Goal: Task Accomplishment & Management: Use online tool/utility

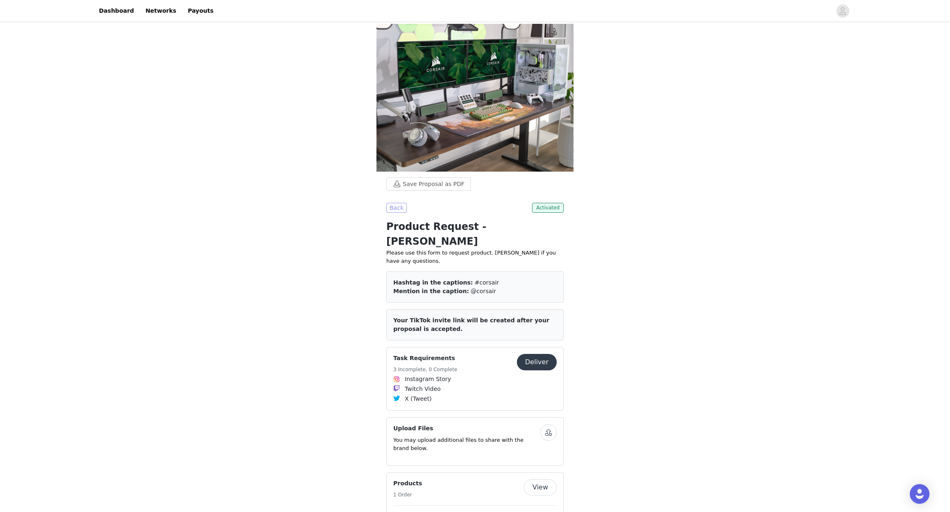
click at [394, 208] on button "Back" at bounding box center [396, 208] width 21 height 10
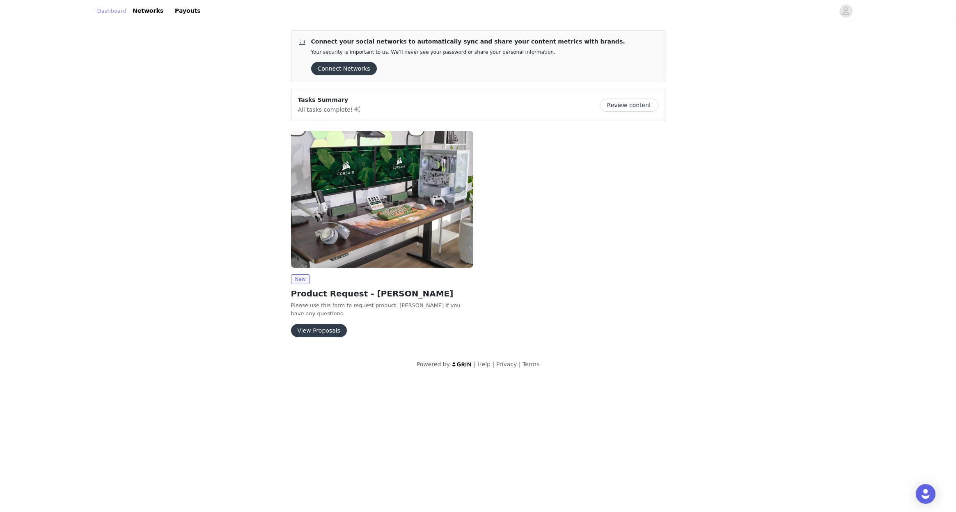
click at [117, 10] on link "Dashboard" at bounding box center [111, 11] width 29 height 8
click at [317, 324] on button "View Proposals" at bounding box center [319, 330] width 56 height 13
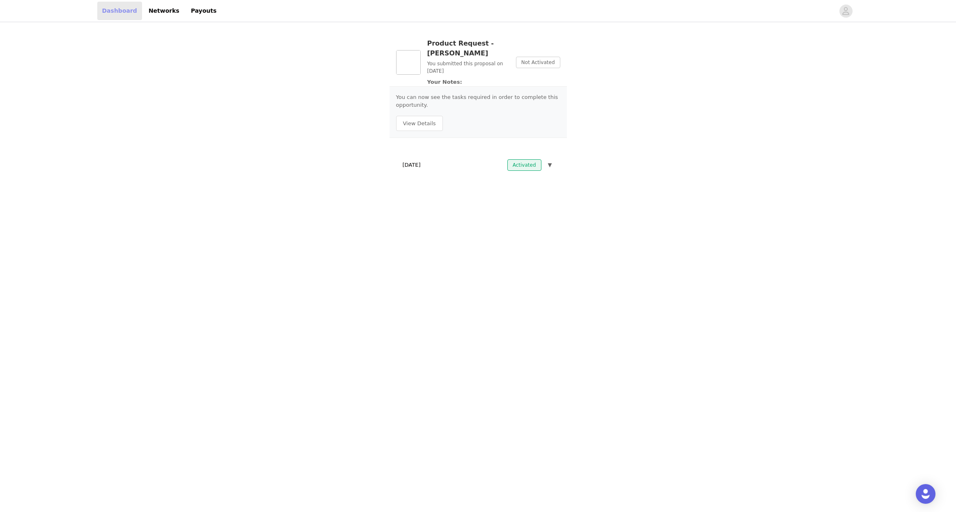
click at [123, 12] on link "Dashboard" at bounding box center [119, 11] width 45 height 18
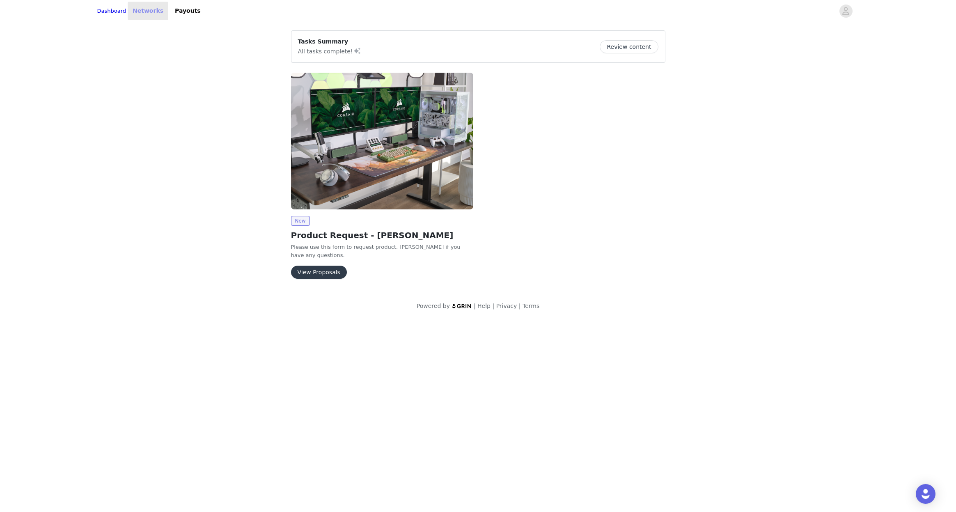
click at [162, 11] on link "Networks" at bounding box center [148, 11] width 41 height 18
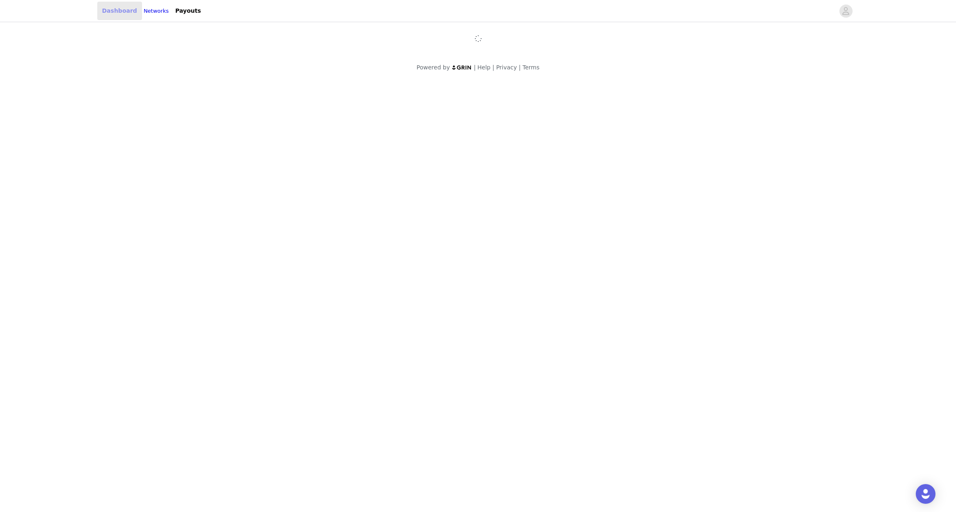
click at [100, 11] on link "Dashboard" at bounding box center [119, 11] width 45 height 18
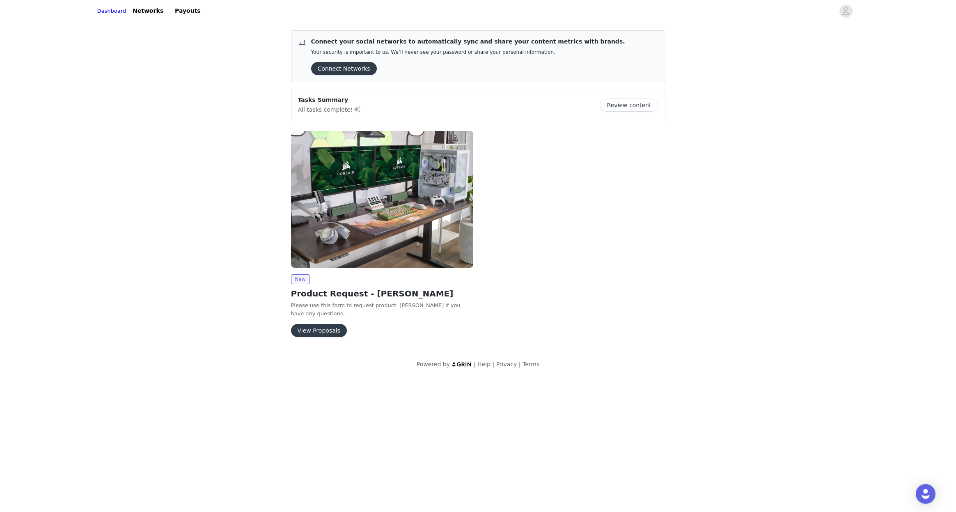
click at [388, 211] on img at bounding box center [382, 199] width 182 height 137
click at [319, 325] on button "View Proposals" at bounding box center [319, 330] width 56 height 13
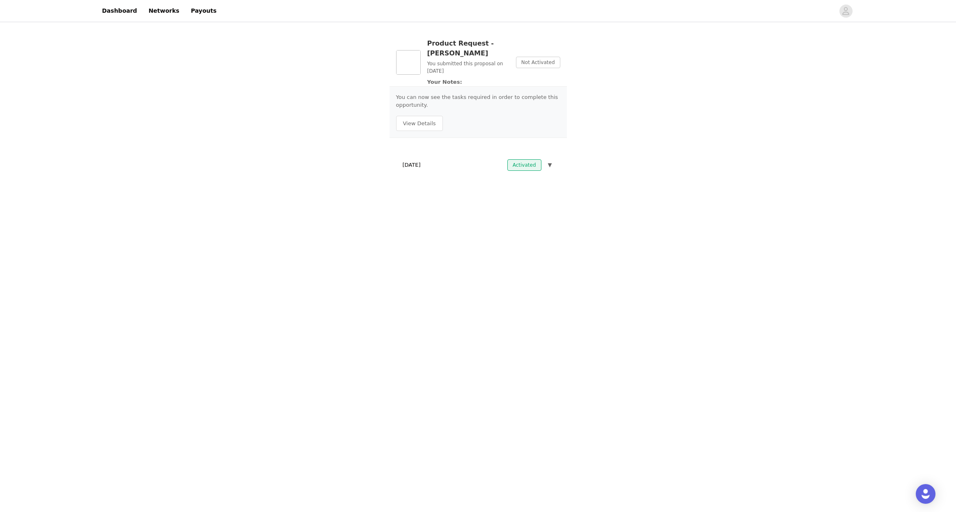
click at [552, 159] on button "▼" at bounding box center [550, 164] width 7 height 11
click at [419, 116] on button "View Details" at bounding box center [419, 124] width 47 height 16
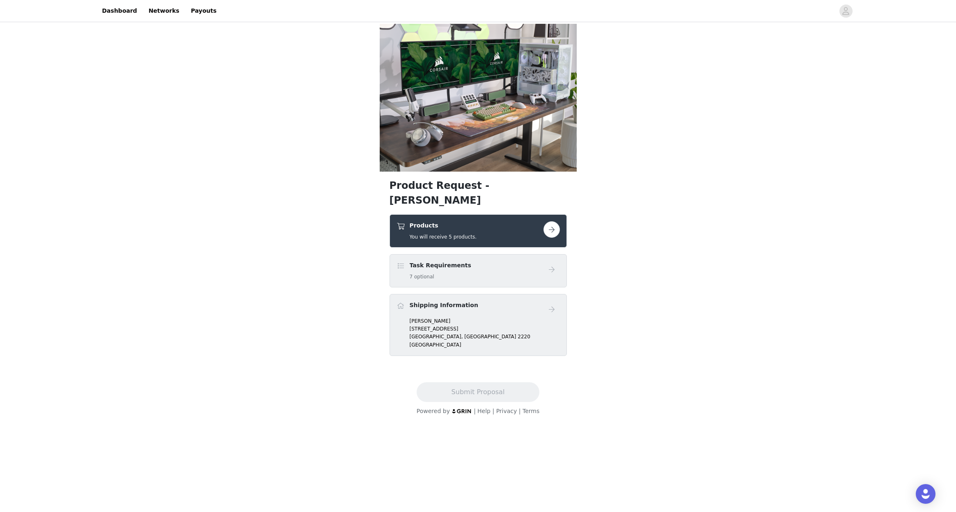
click at [555, 221] on button "button" at bounding box center [552, 229] width 16 height 16
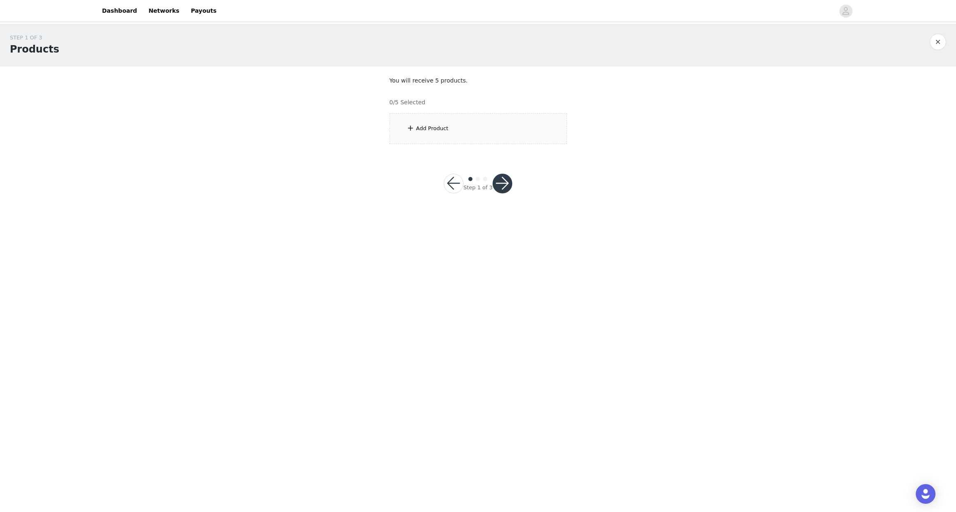
click at [445, 129] on div "Add Product" at bounding box center [432, 128] width 32 height 8
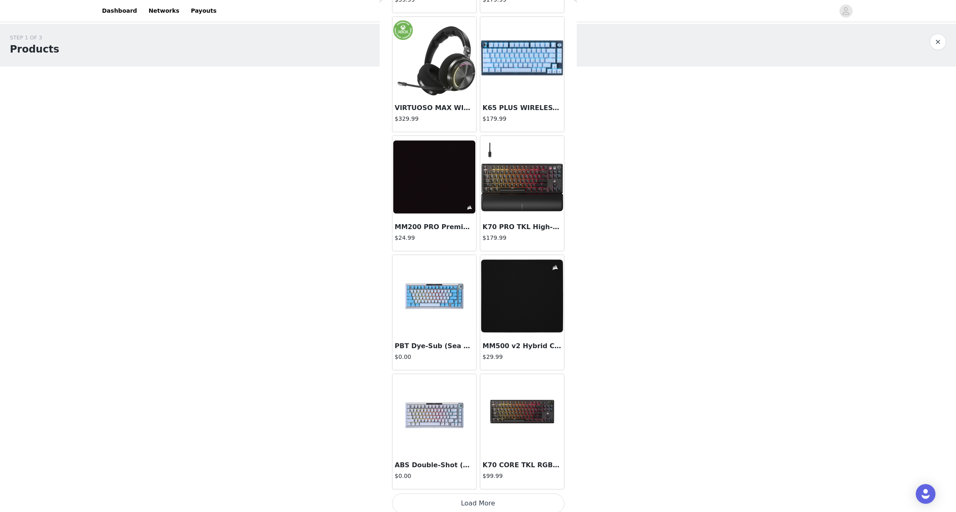
scroll to position [744, 0]
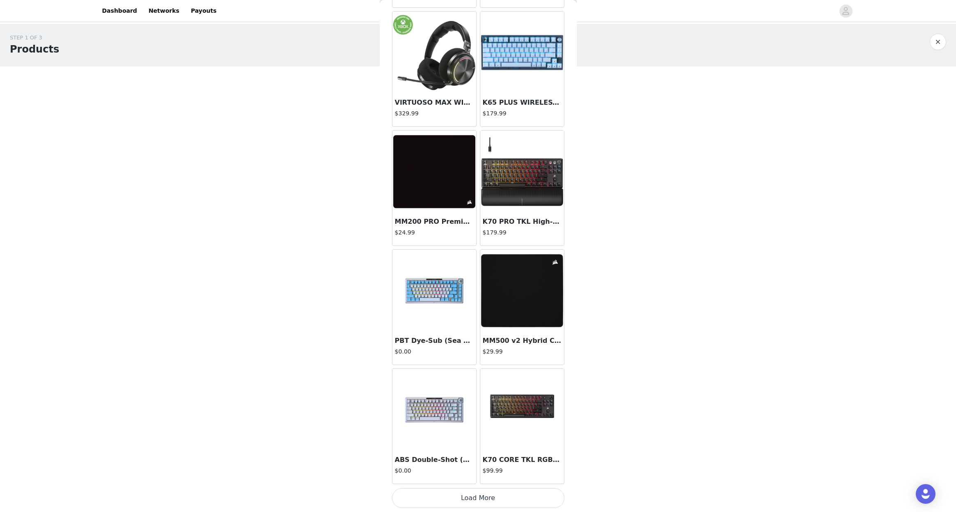
click at [501, 500] on button "Load More" at bounding box center [478, 498] width 172 height 20
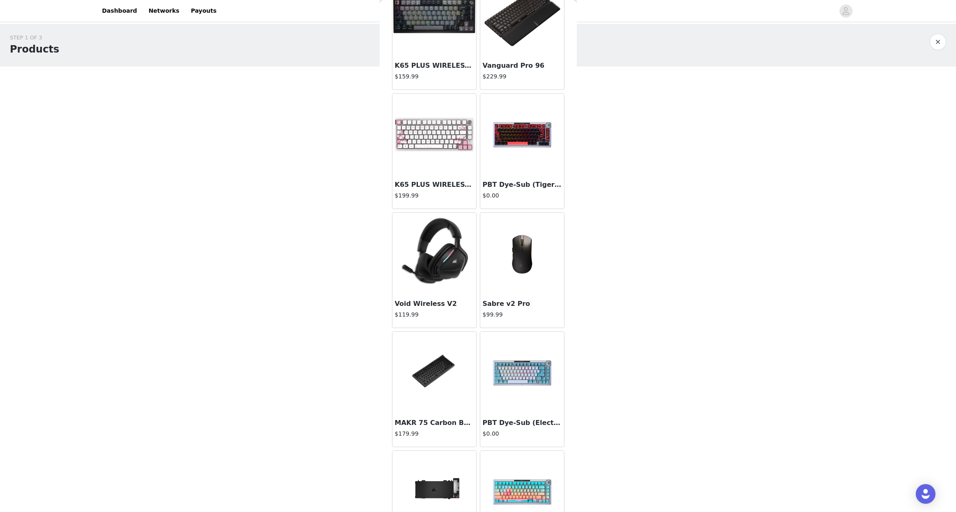
scroll to position [1935, 0]
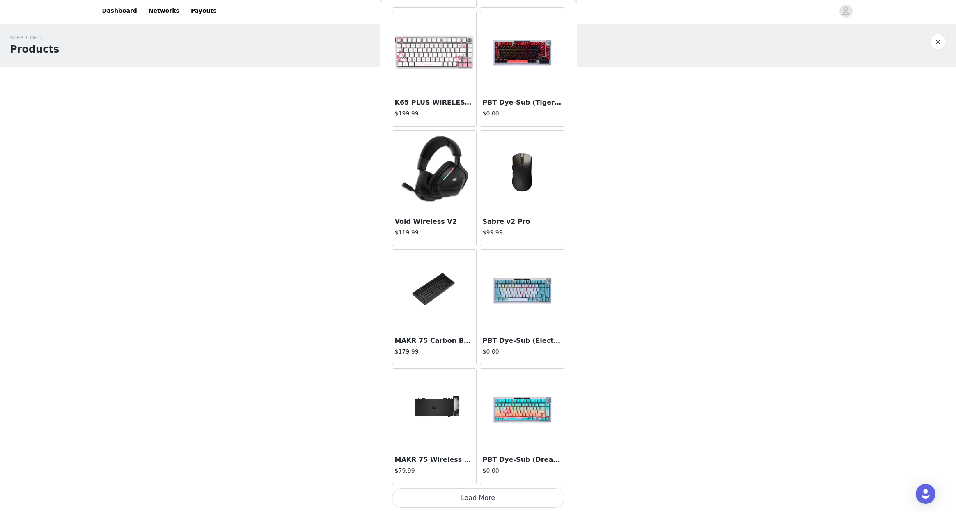
click at [491, 494] on button "Load More" at bounding box center [478, 498] width 172 height 20
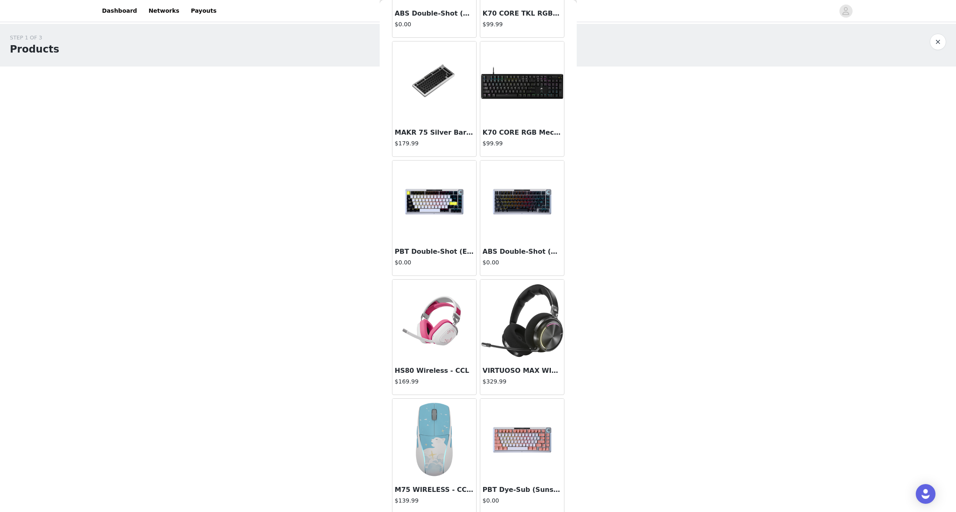
scroll to position [1355, 0]
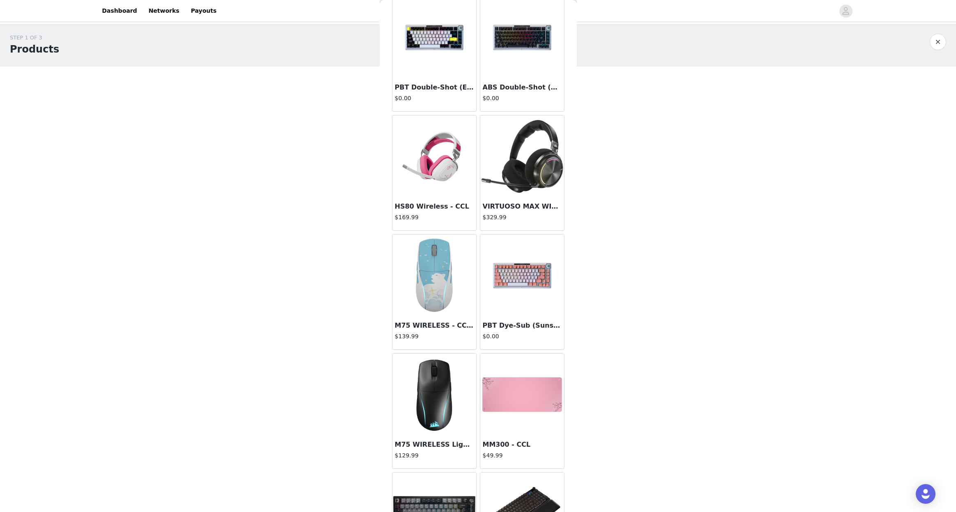
click at [524, 183] on div at bounding box center [522, 156] width 84 height 82
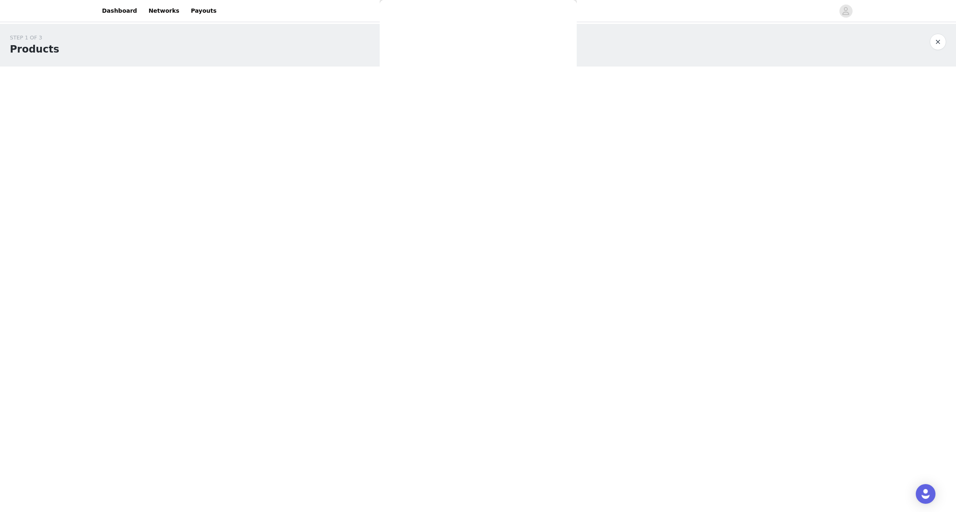
scroll to position [0, 0]
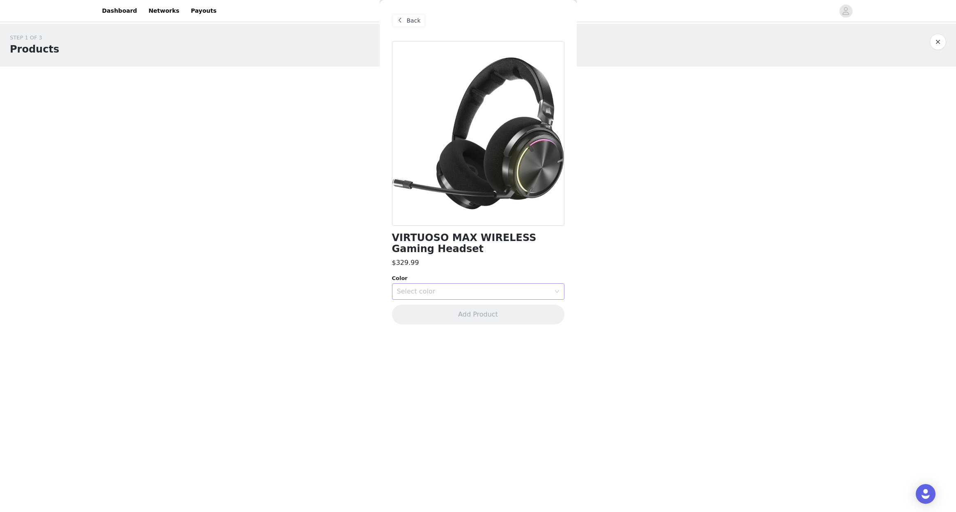
click at [476, 288] on div "Select color" at bounding box center [474, 291] width 154 height 8
click at [437, 309] on li "Carbon" at bounding box center [478, 309] width 172 height 13
click at [458, 323] on button "Add Product" at bounding box center [478, 315] width 172 height 20
